Goal: Navigation & Orientation: Find specific page/section

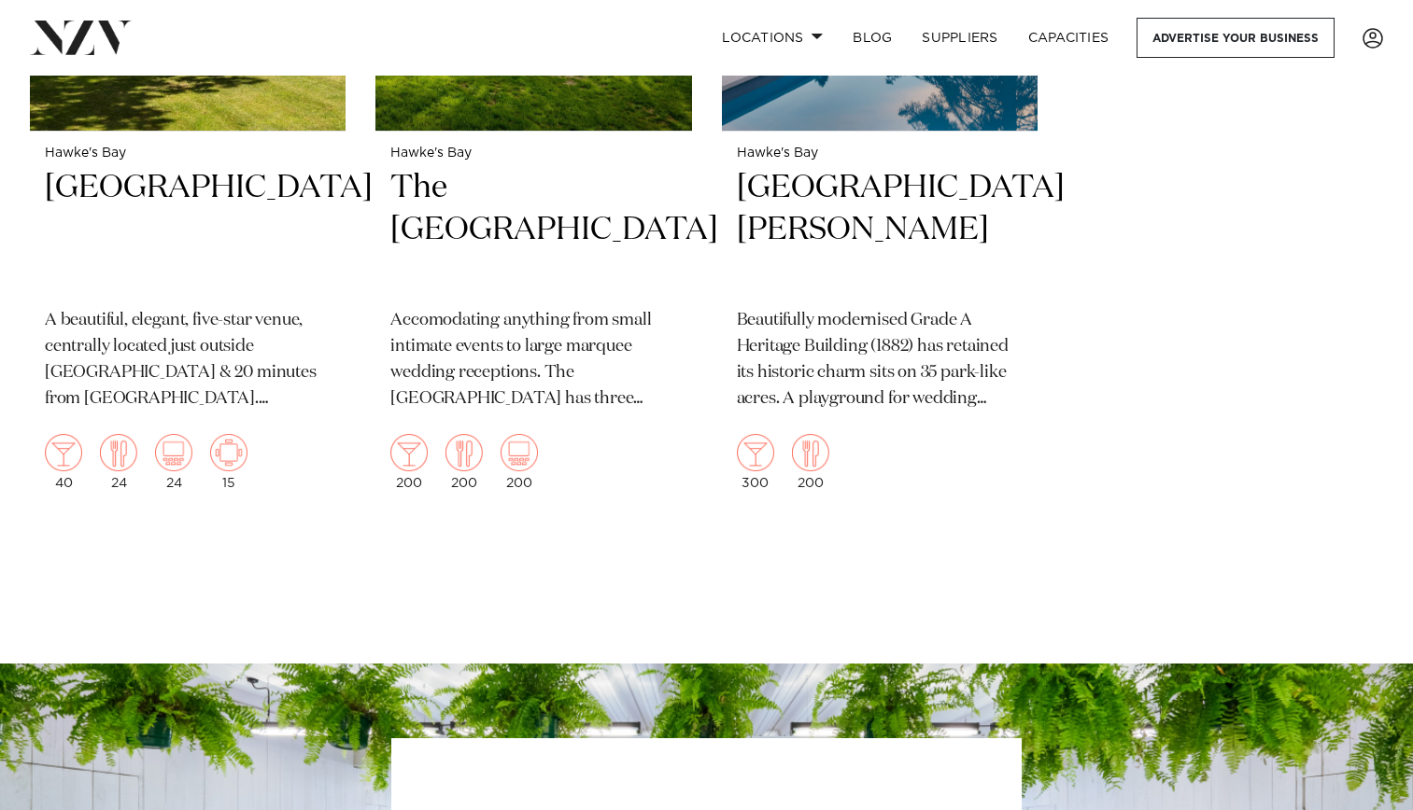
scroll to position [3577, 0]
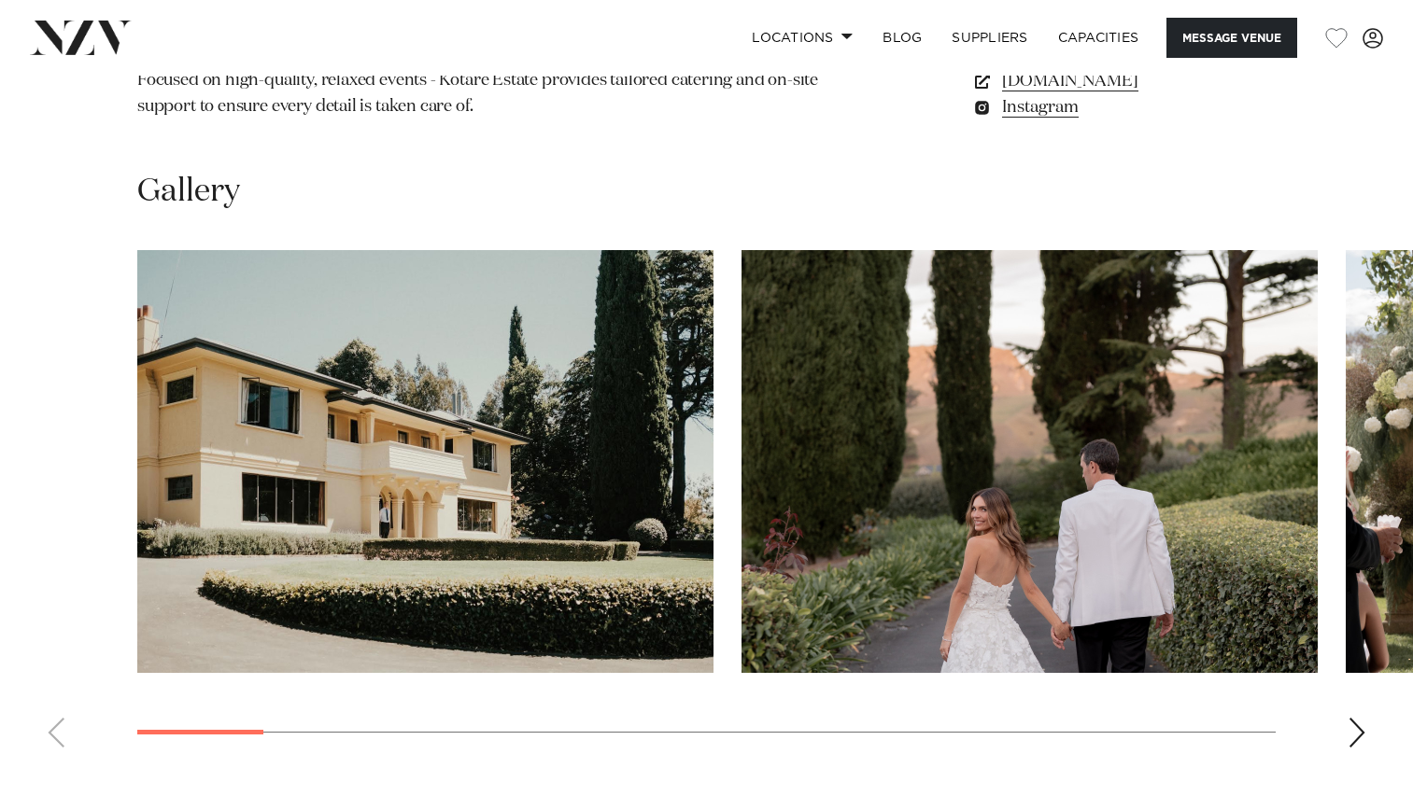
scroll to position [1644, 0]
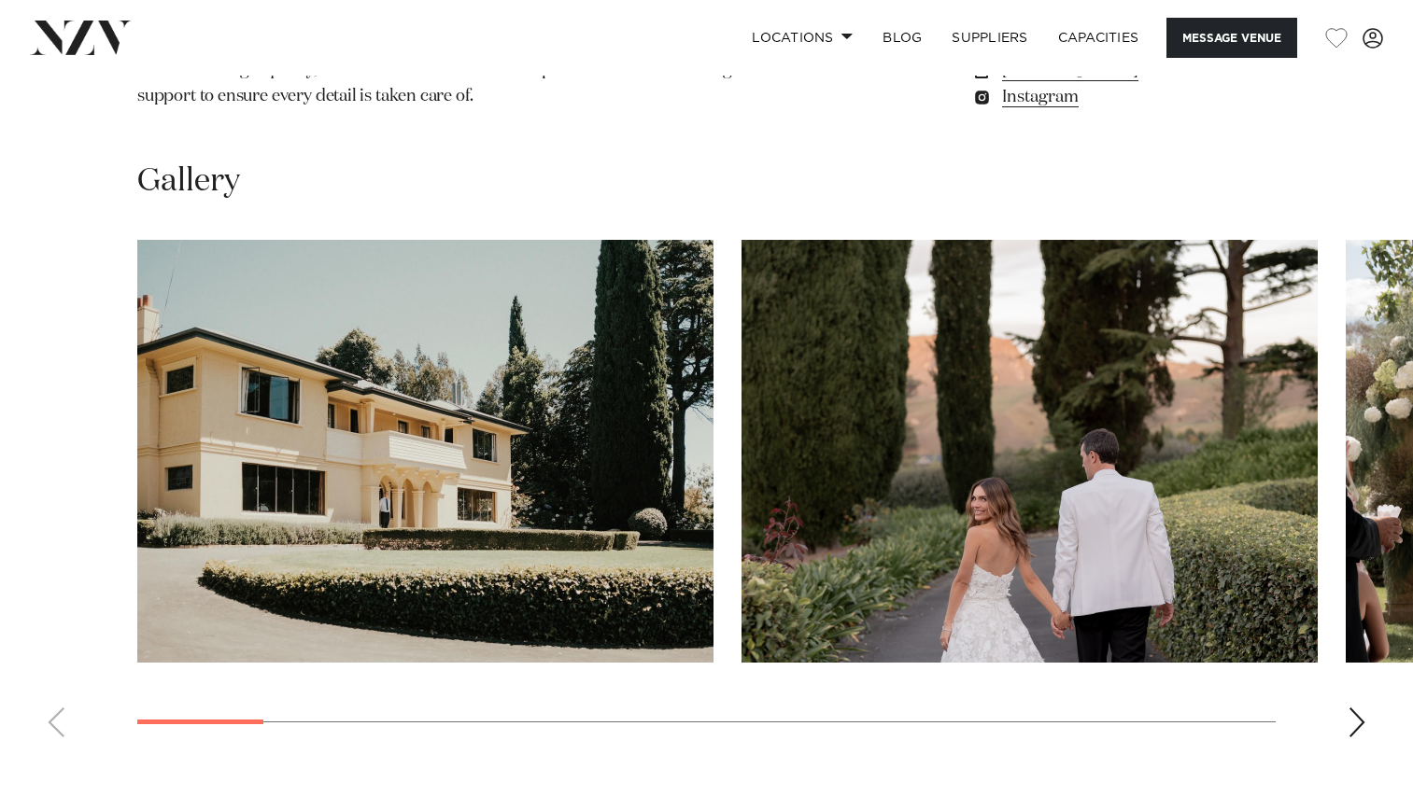
click at [1353, 708] on div "Next slide" at bounding box center [1356, 723] width 19 height 30
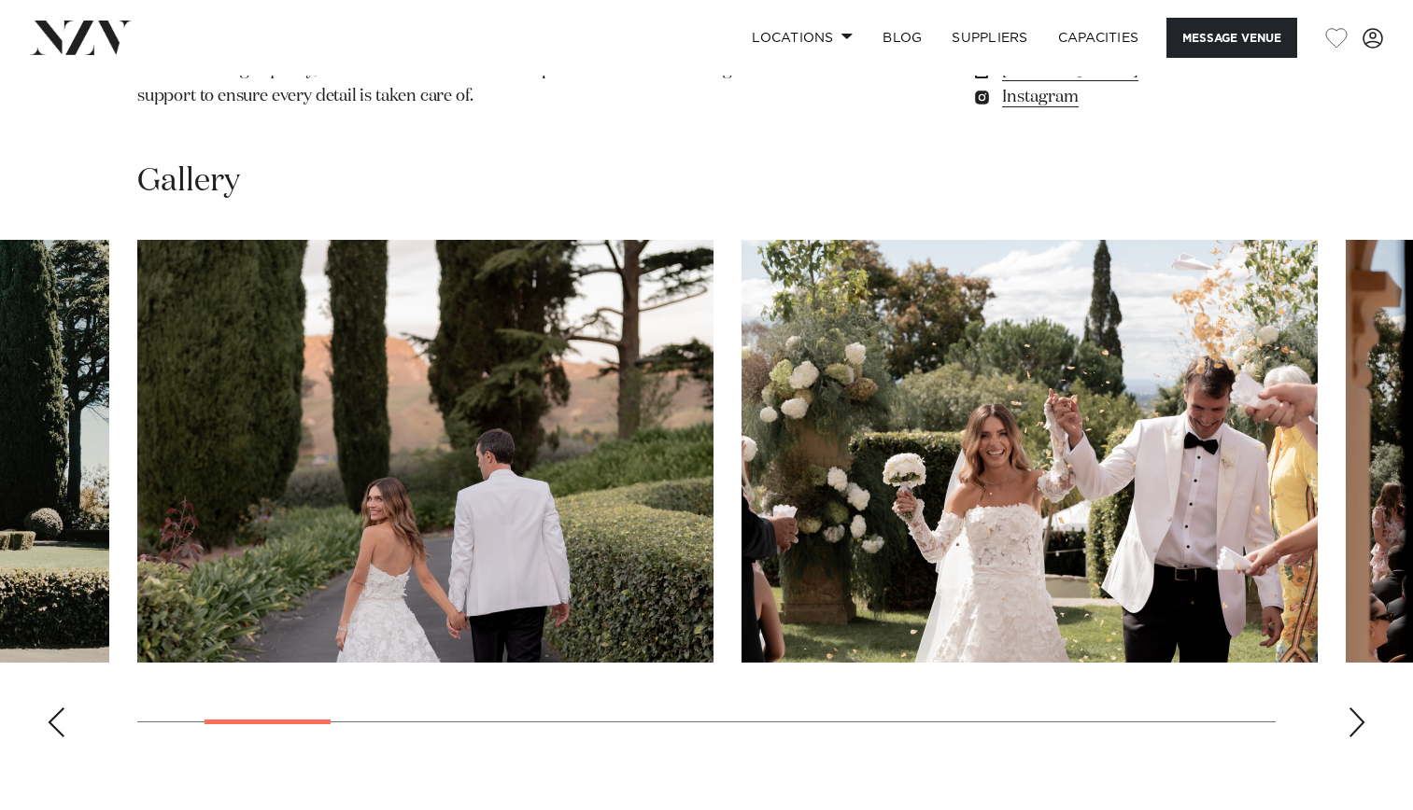
click at [1353, 708] on div "Next slide" at bounding box center [1356, 723] width 19 height 30
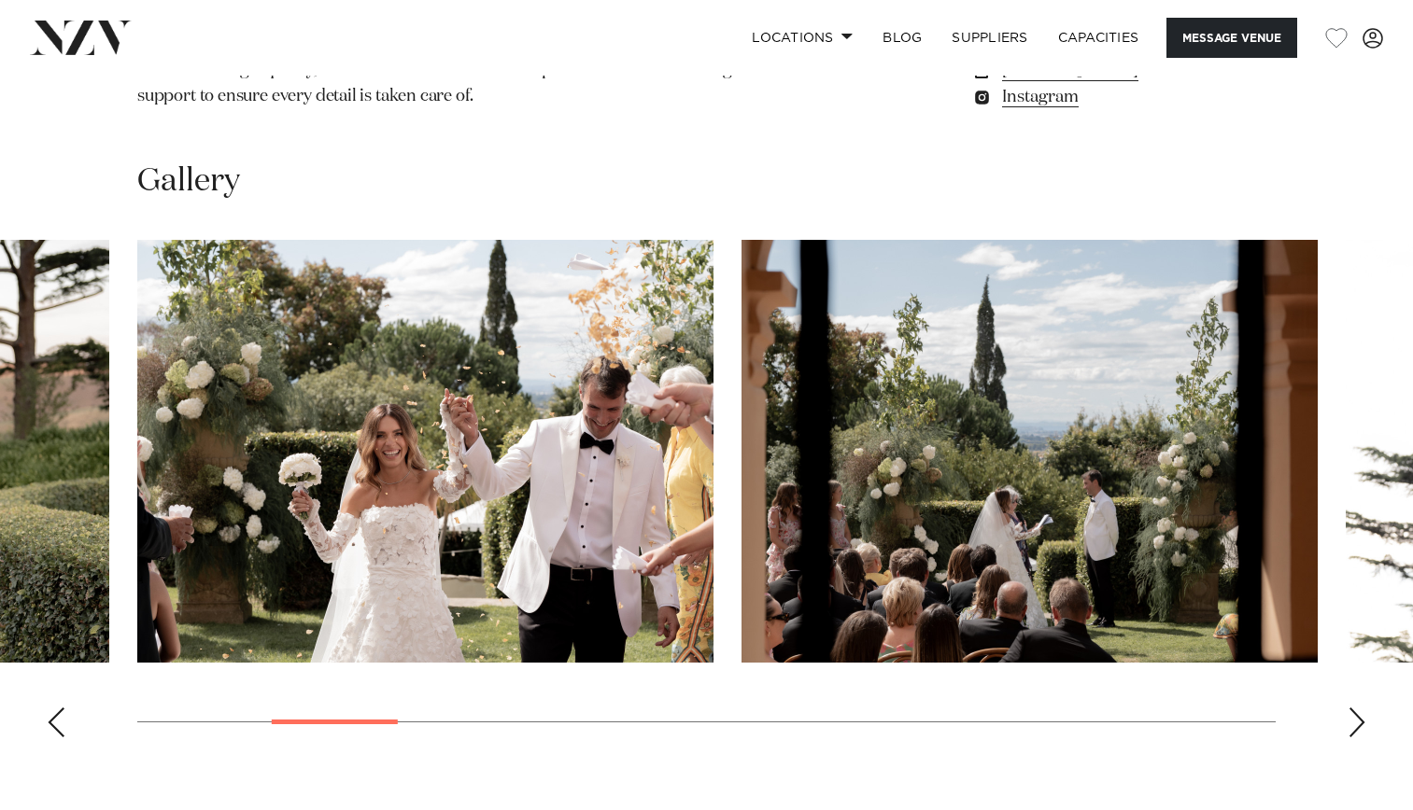
click at [1353, 708] on div "Next slide" at bounding box center [1356, 723] width 19 height 30
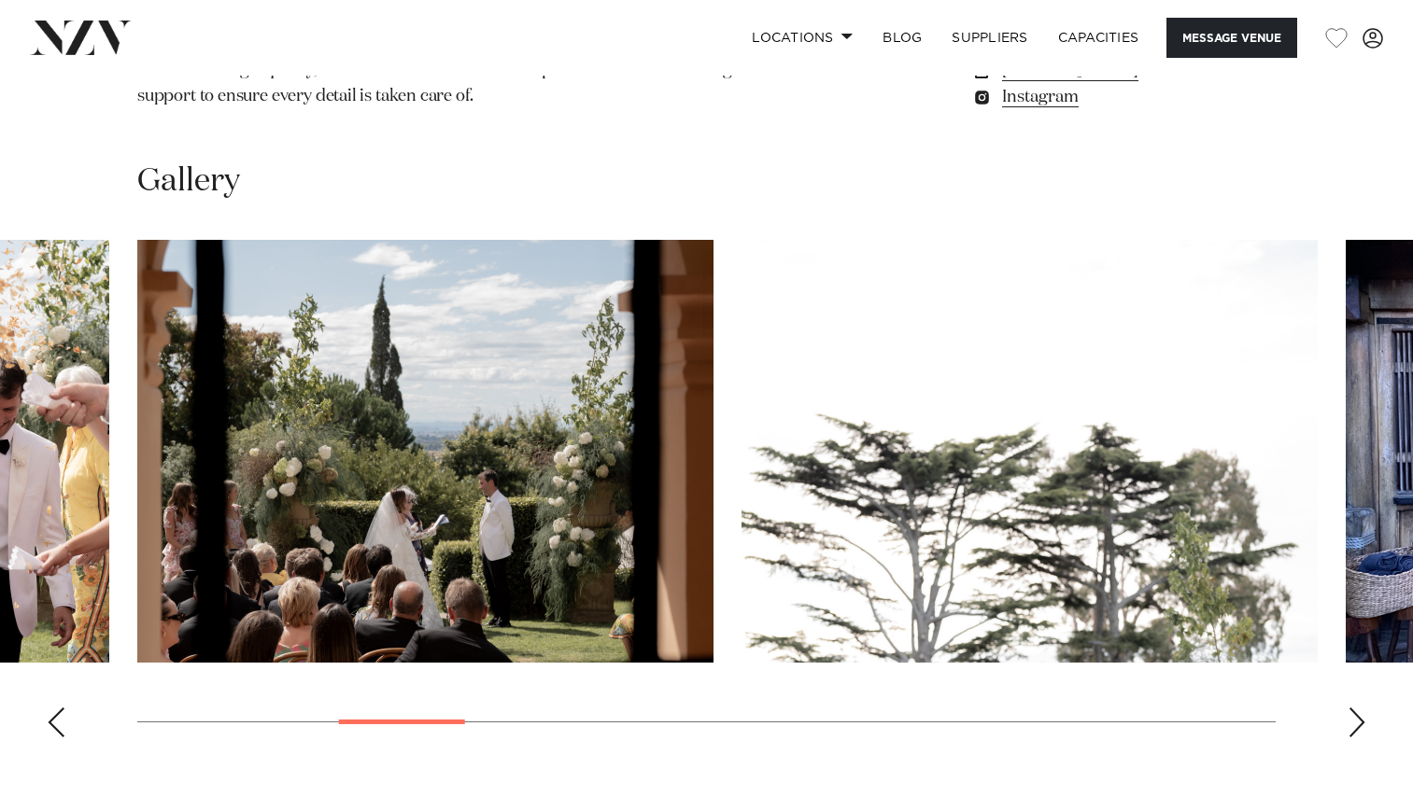
click at [1353, 708] on div "Next slide" at bounding box center [1356, 723] width 19 height 30
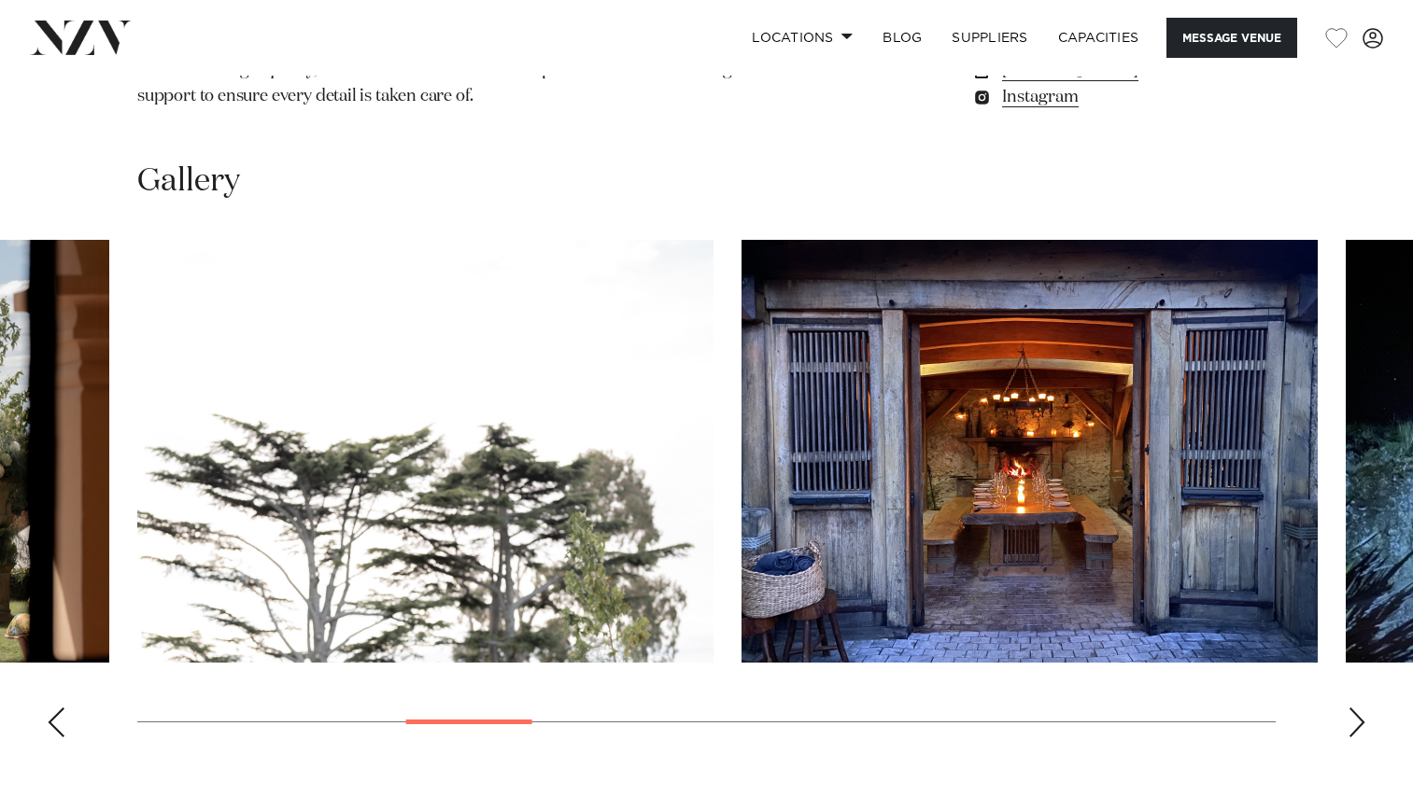
click at [1353, 708] on div "Next slide" at bounding box center [1356, 723] width 19 height 30
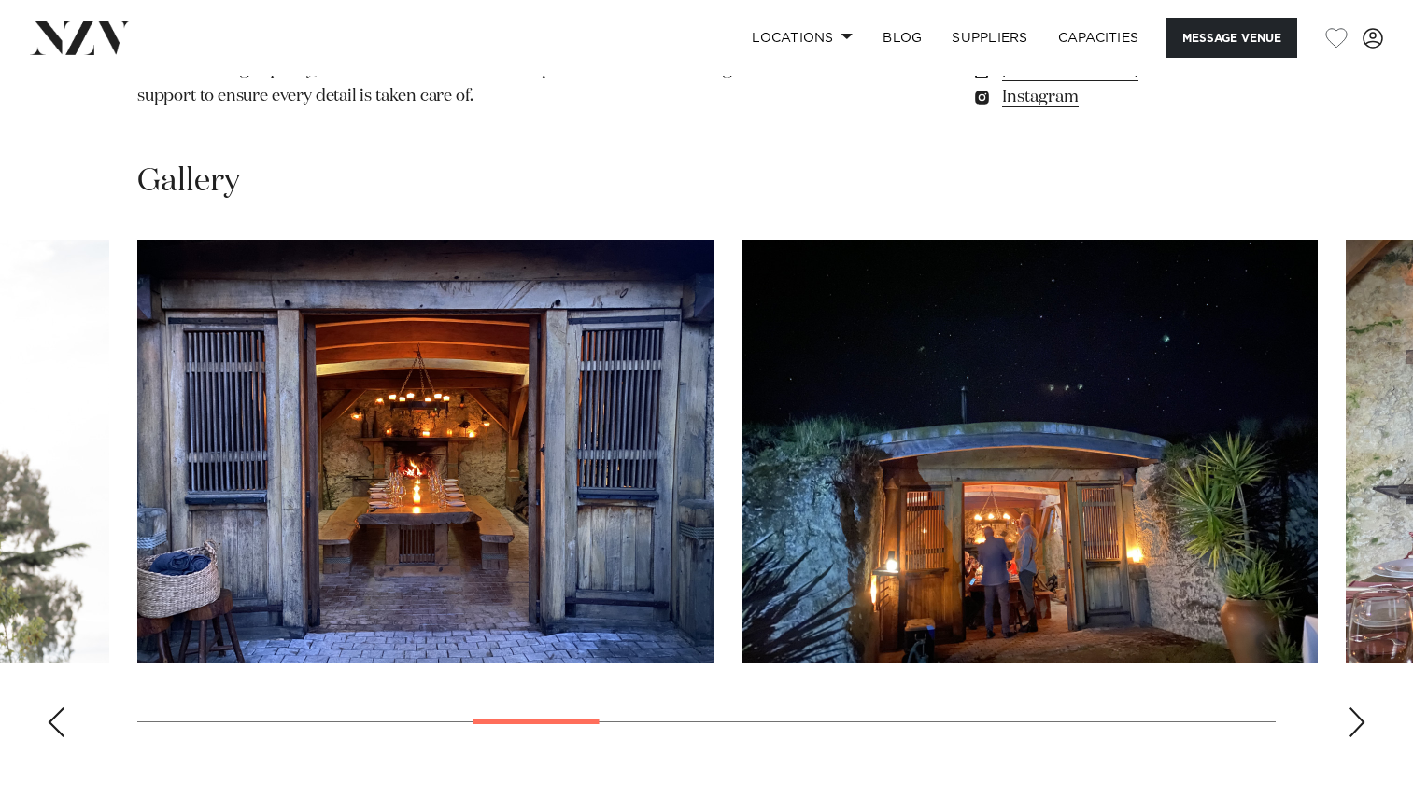
click at [1353, 708] on div "Next slide" at bounding box center [1356, 723] width 19 height 30
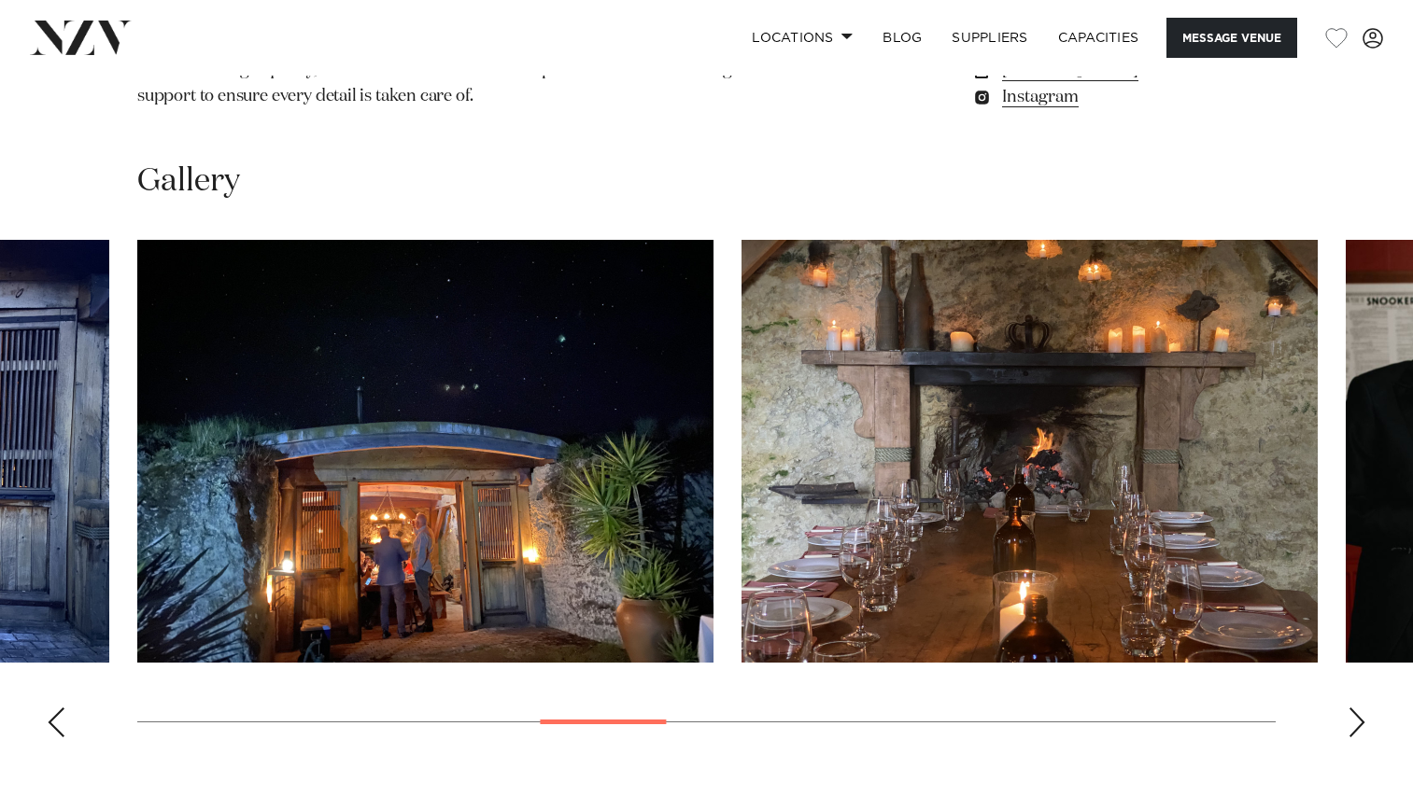
click at [1353, 708] on div "Next slide" at bounding box center [1356, 723] width 19 height 30
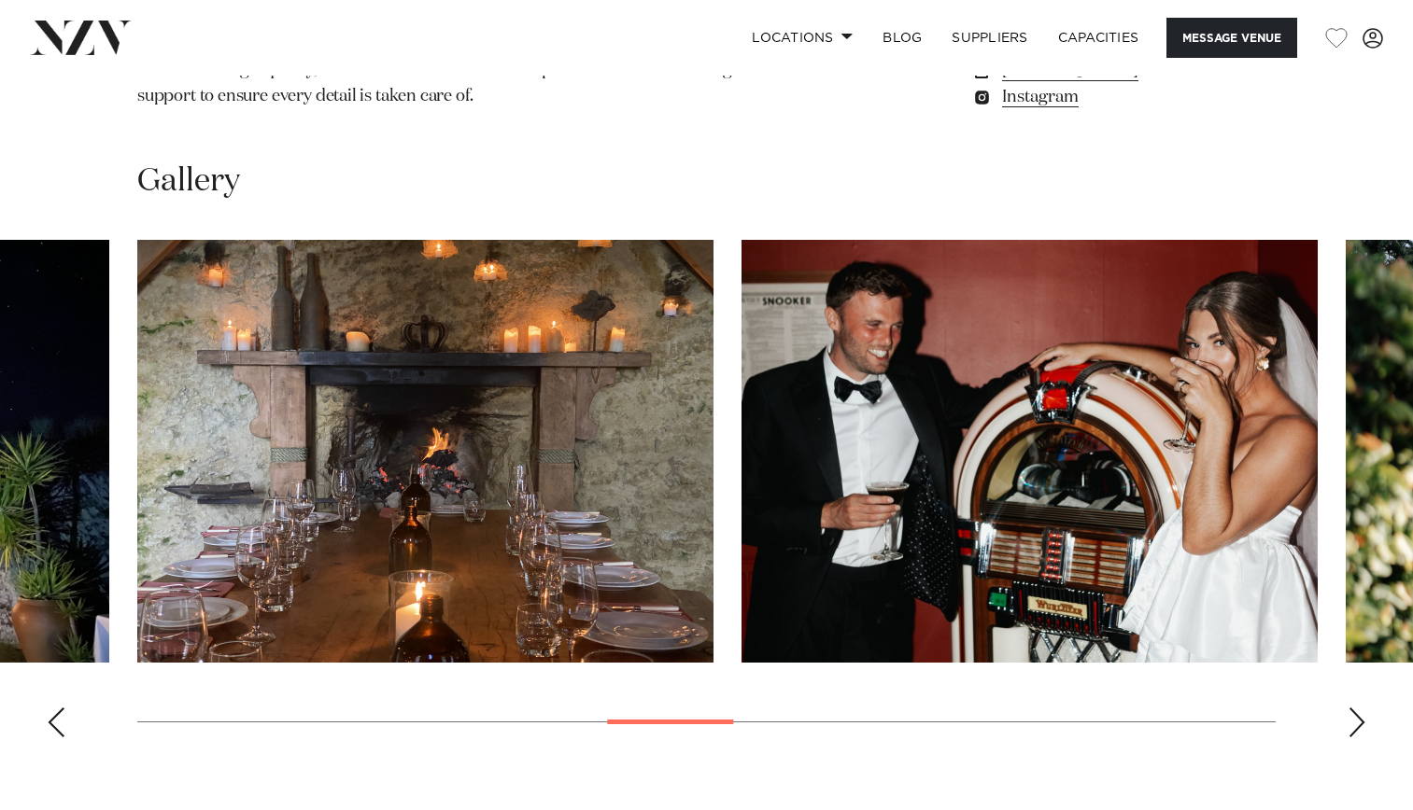
click at [1353, 708] on div "Next slide" at bounding box center [1356, 723] width 19 height 30
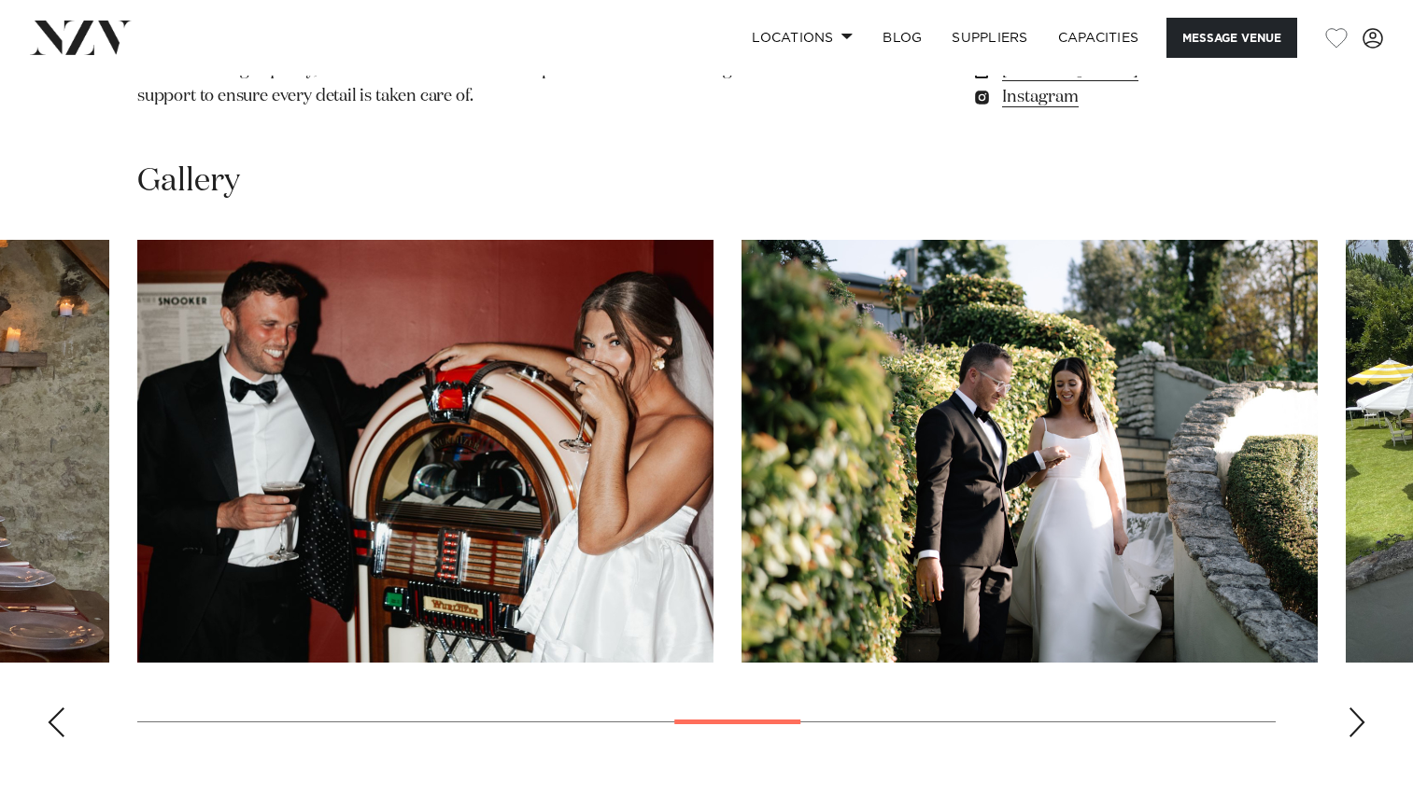
click at [1353, 708] on div "Next slide" at bounding box center [1356, 723] width 19 height 30
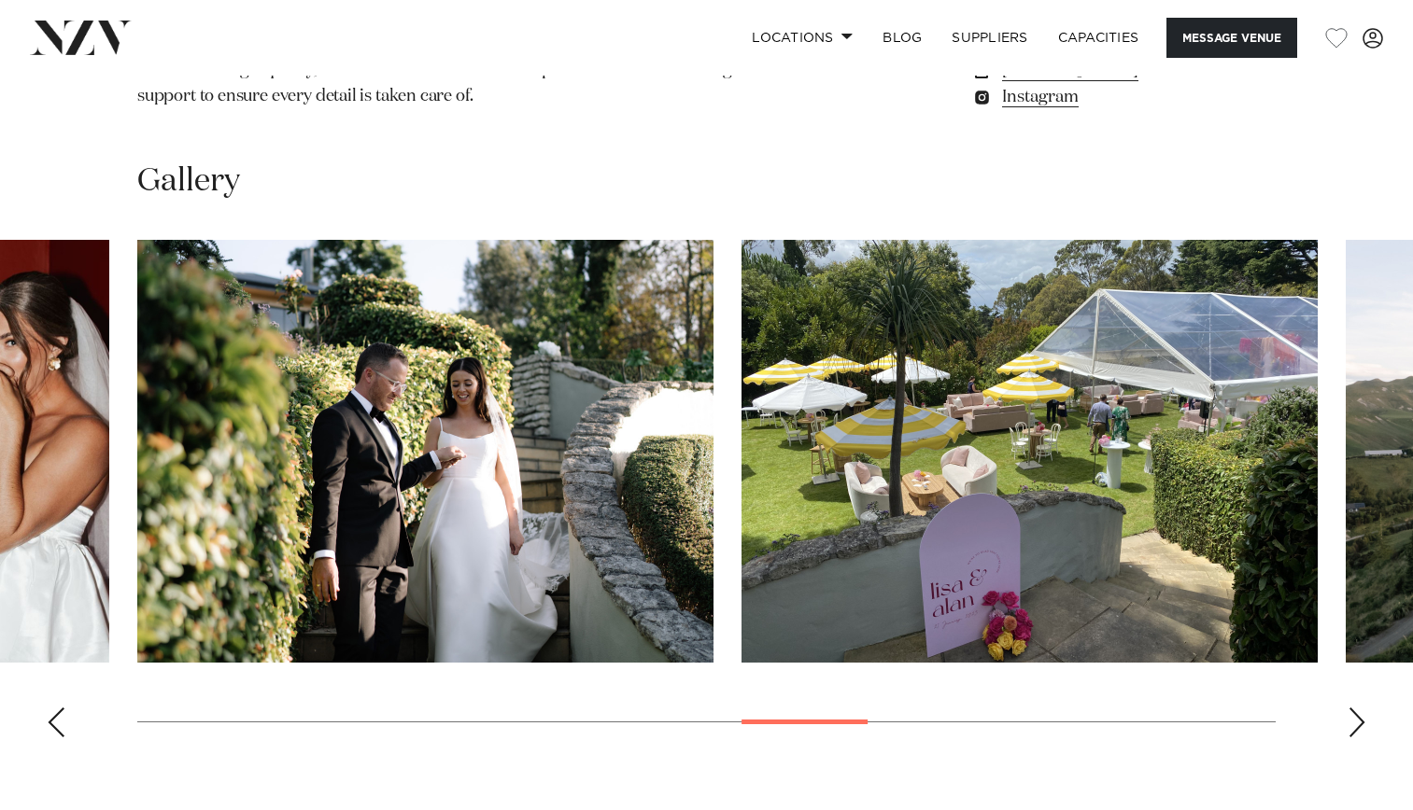
click at [1353, 708] on div "Next slide" at bounding box center [1356, 723] width 19 height 30
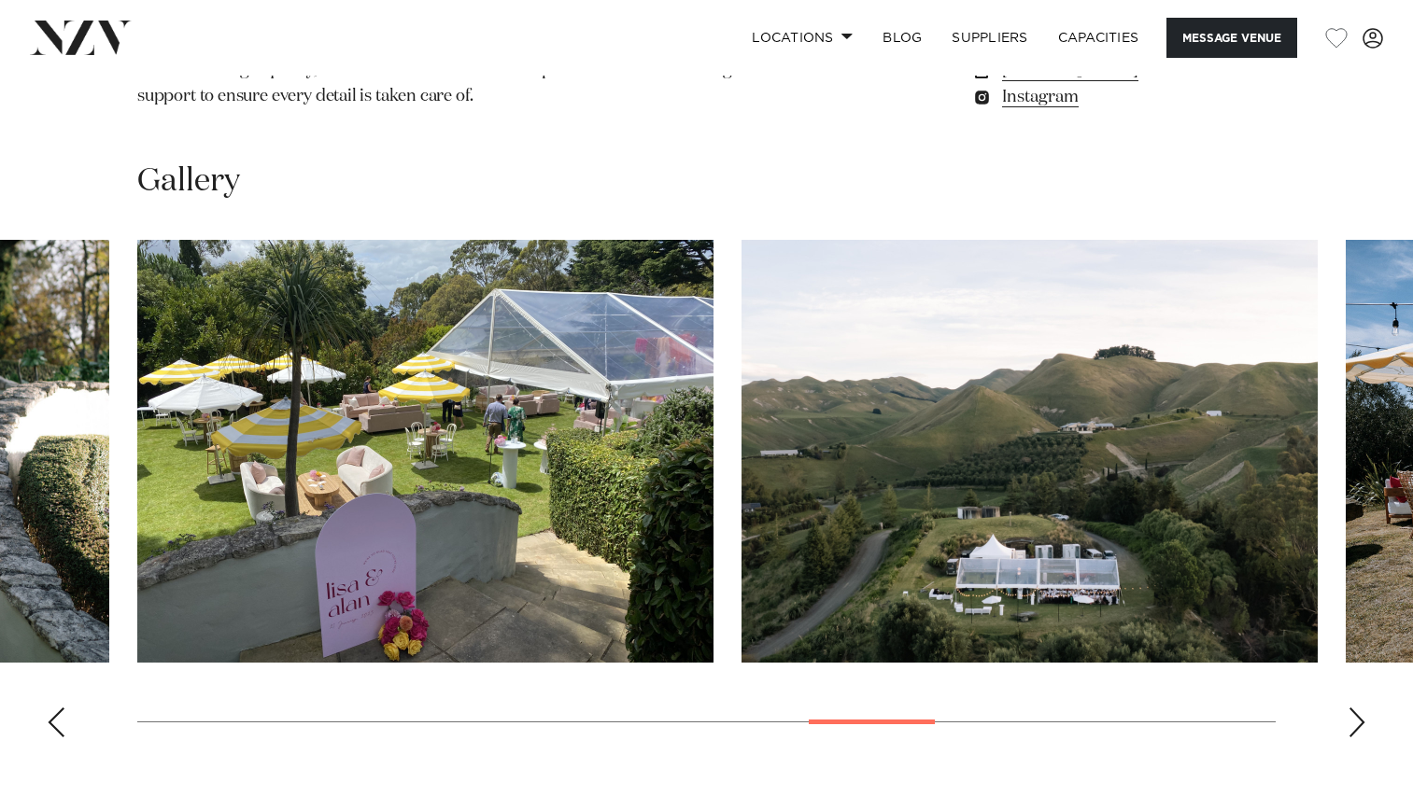
click at [1355, 708] on div "Next slide" at bounding box center [1356, 723] width 19 height 30
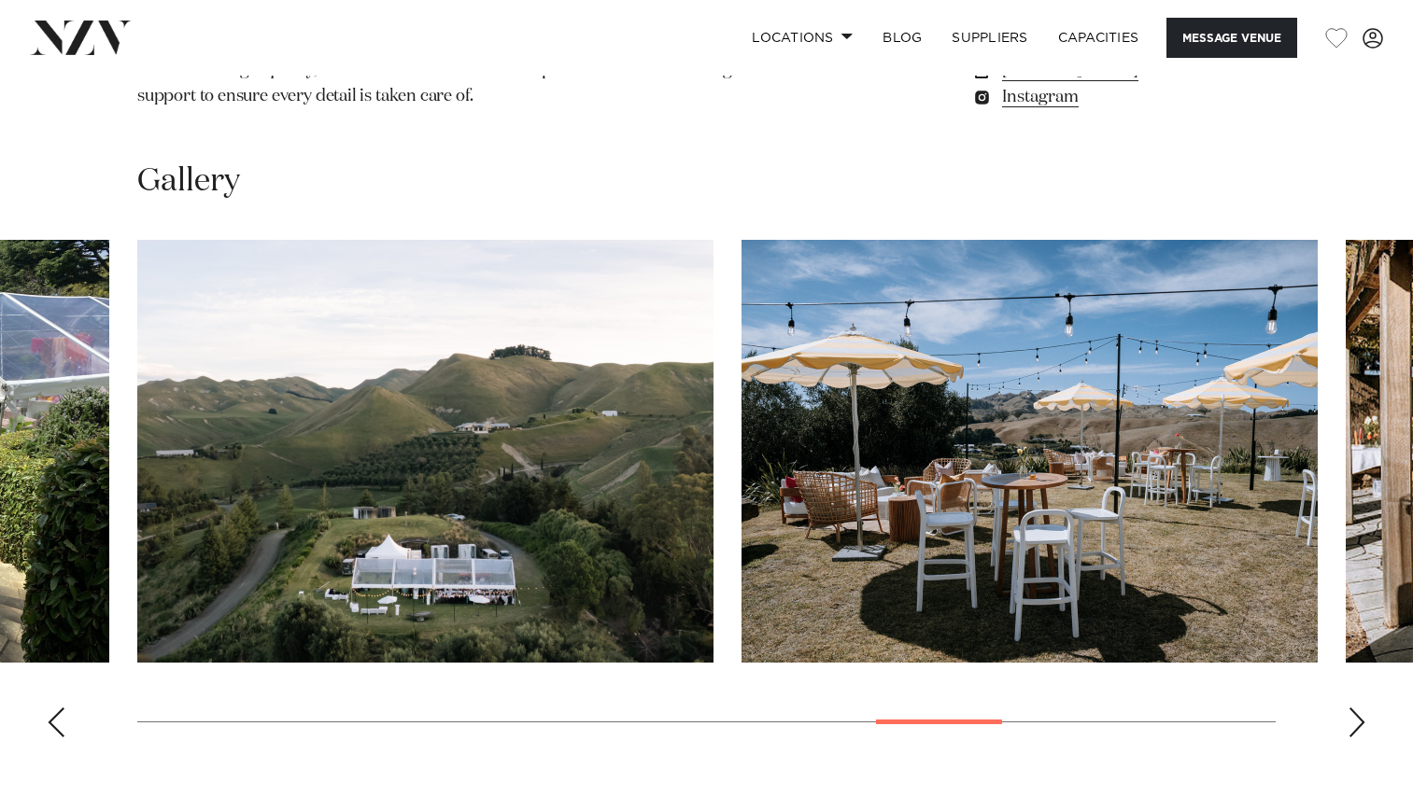
click at [1355, 708] on div "Next slide" at bounding box center [1356, 723] width 19 height 30
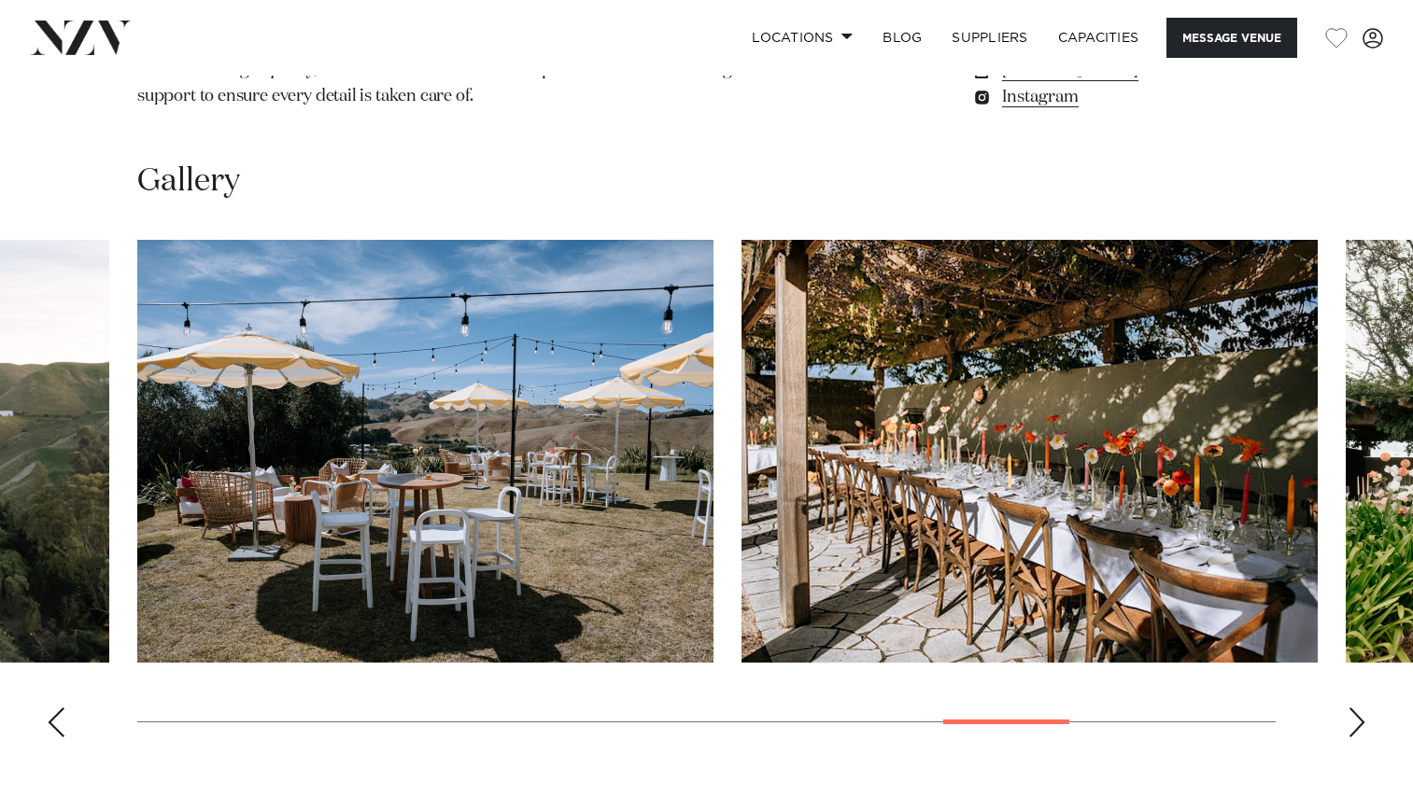
click at [1355, 708] on div "Next slide" at bounding box center [1356, 723] width 19 height 30
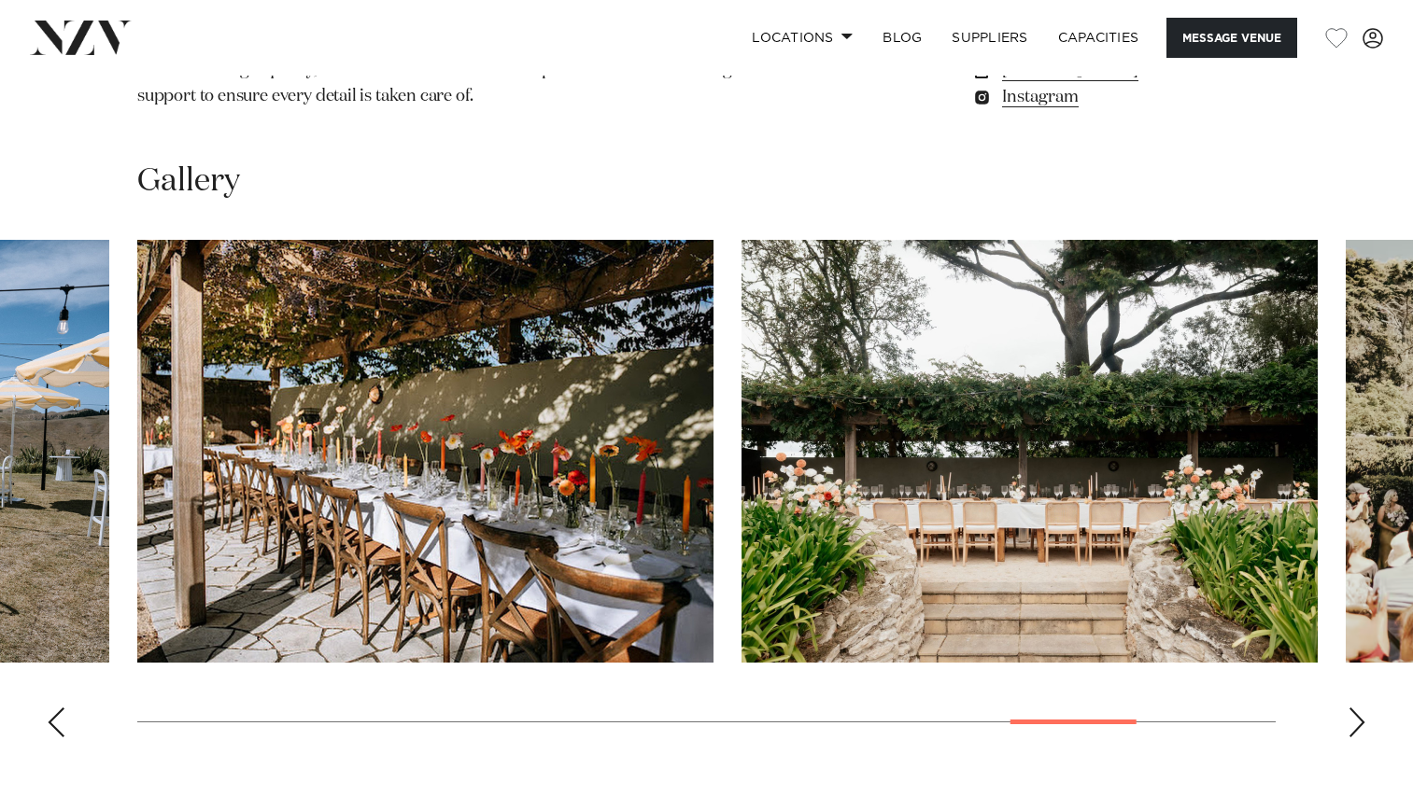
click at [1355, 708] on div "Next slide" at bounding box center [1356, 723] width 19 height 30
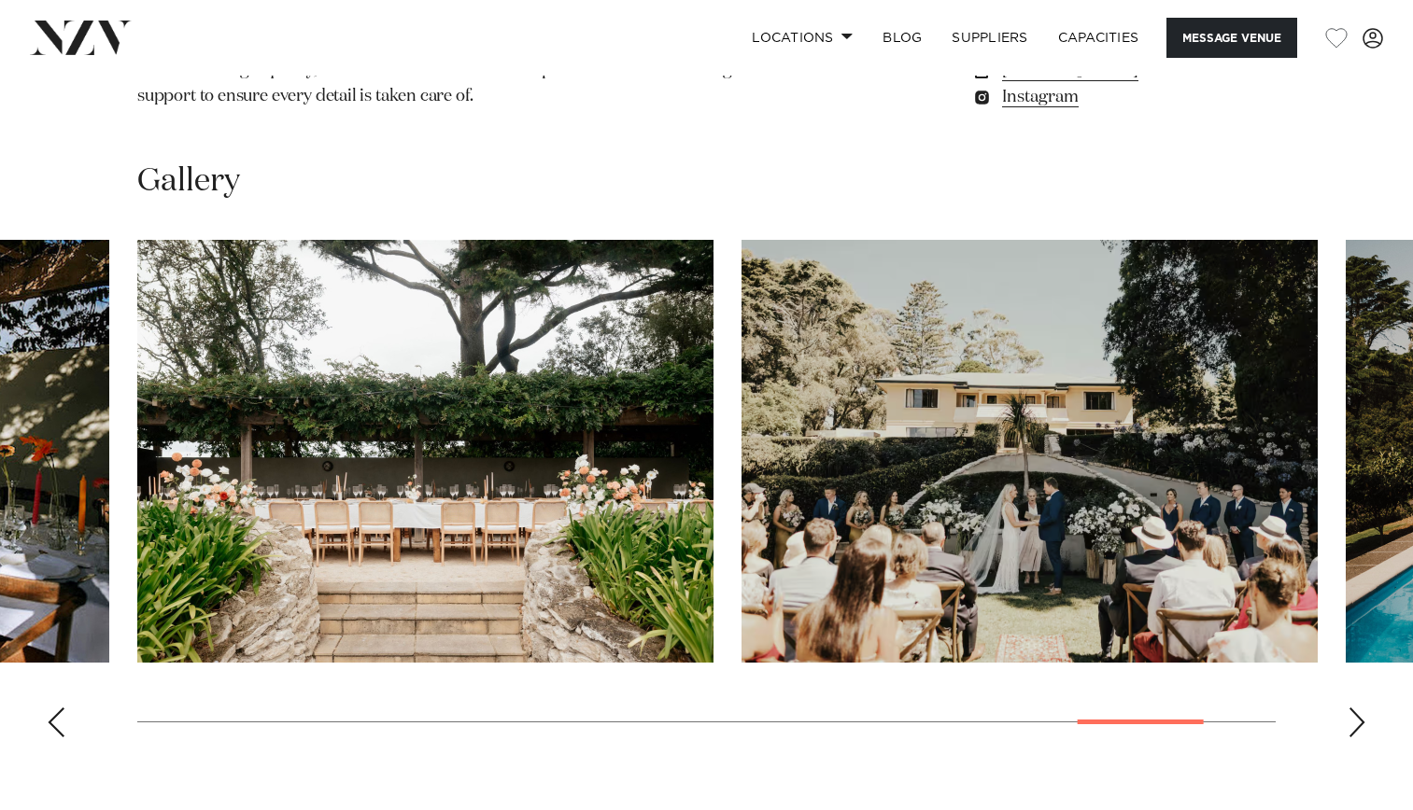
click at [1355, 708] on div "Next slide" at bounding box center [1356, 723] width 19 height 30
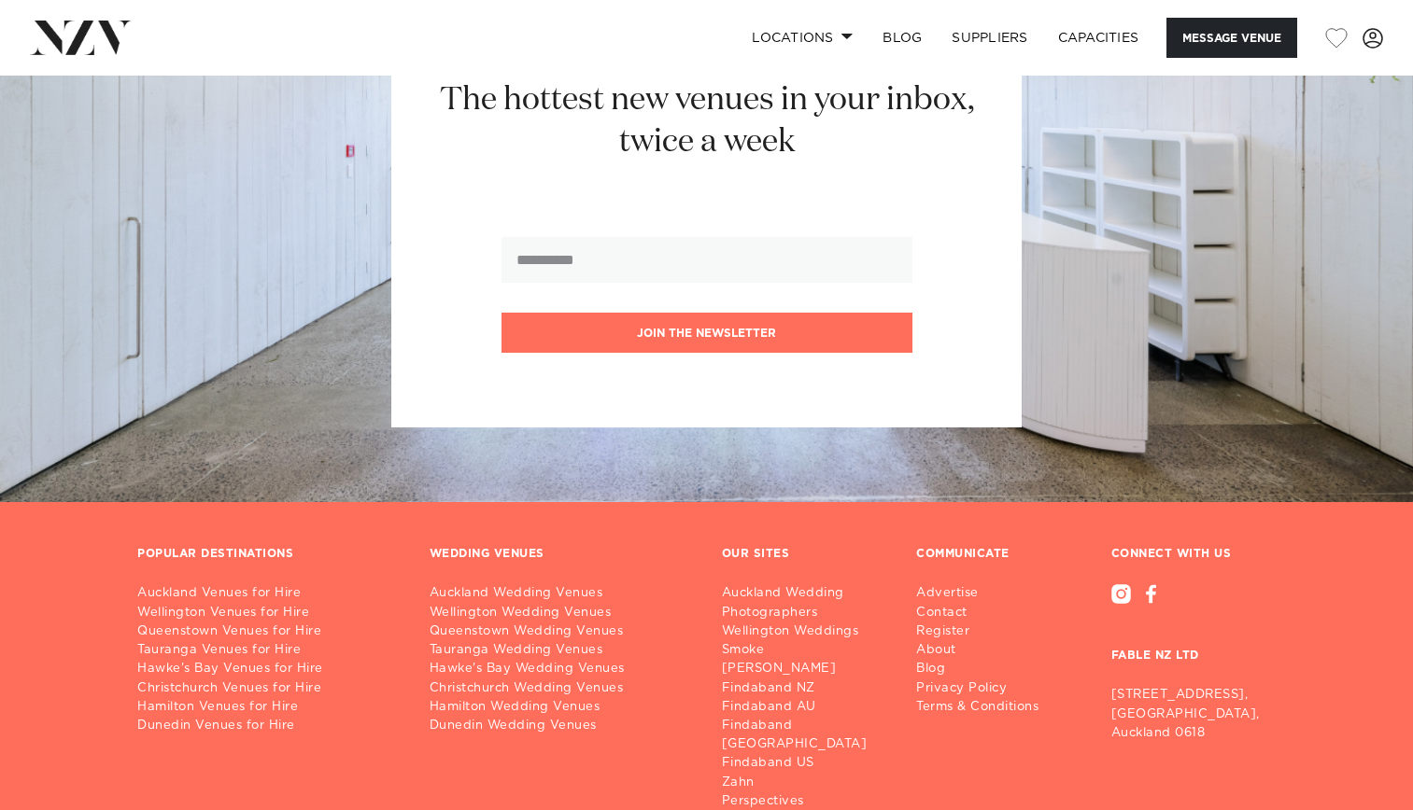
scroll to position [4856, 0]
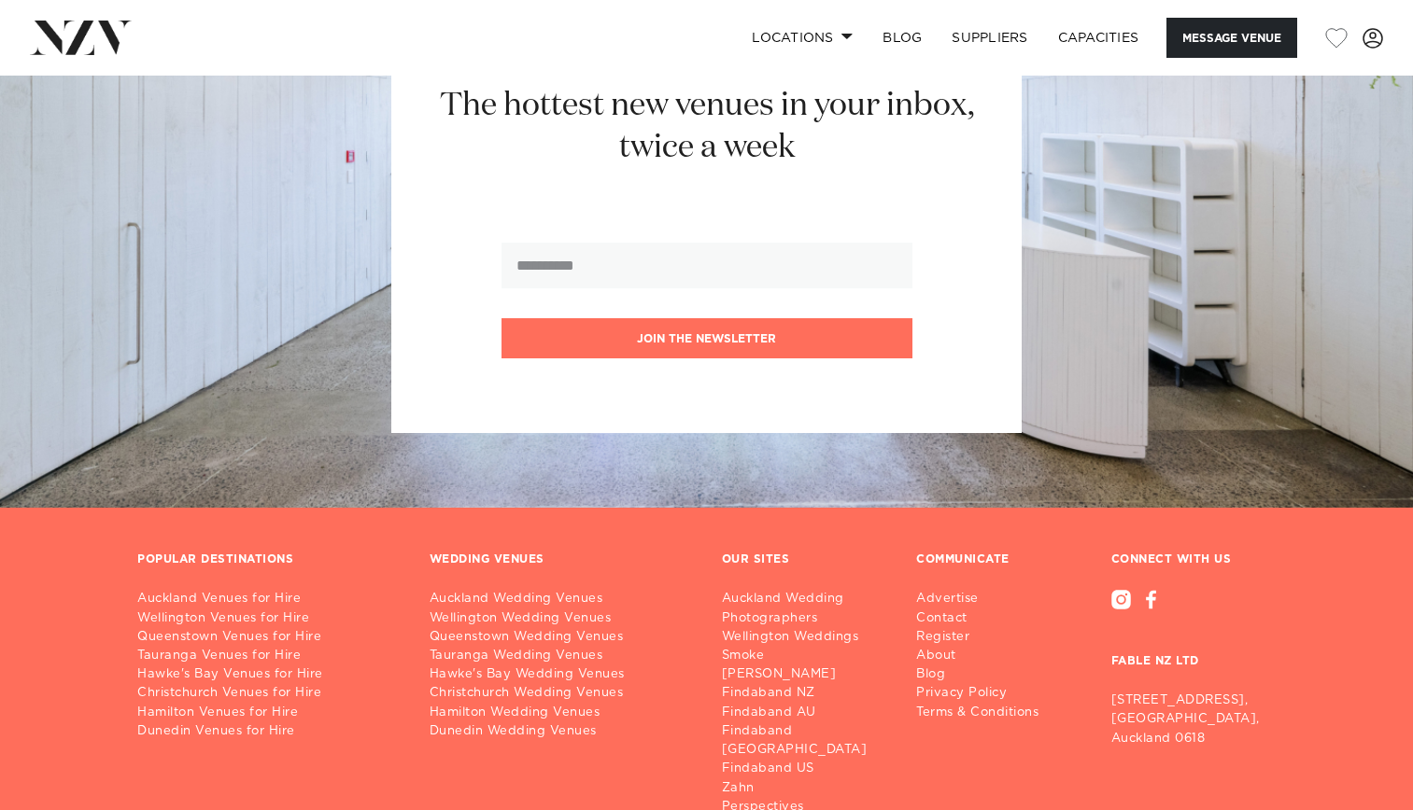
scroll to position [2392, 0]
